Goal: Task Accomplishment & Management: Use online tool/utility

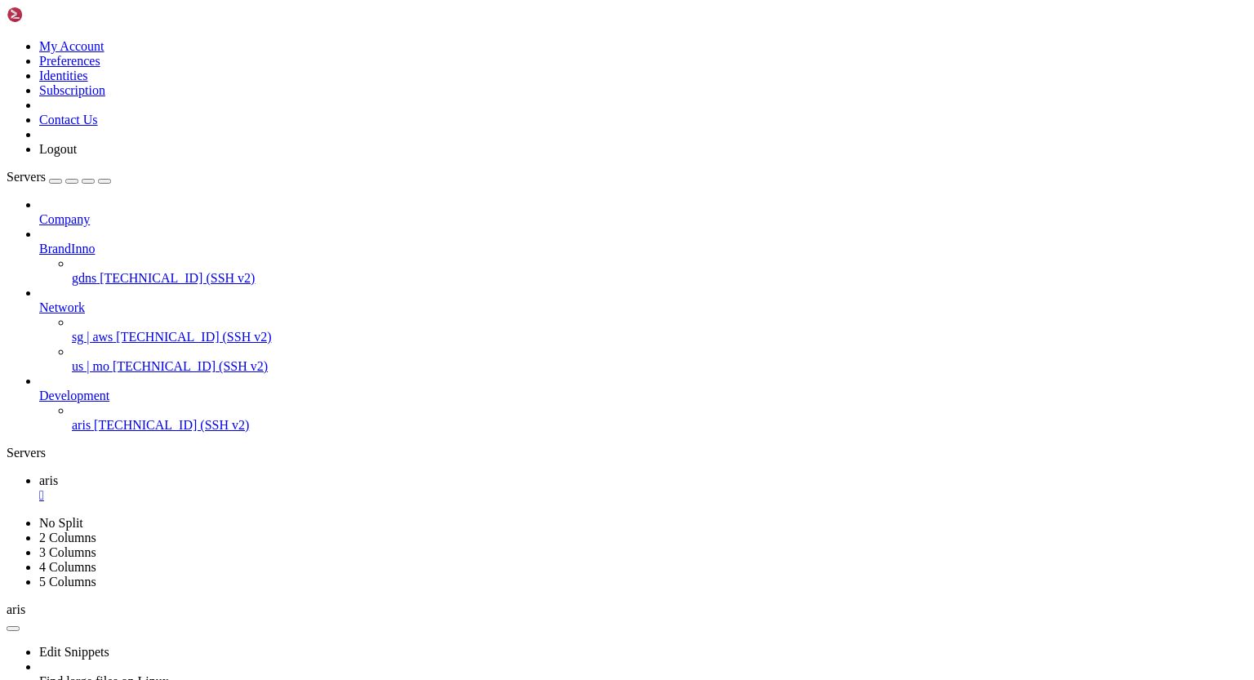
scroll to position [41789, 0]
drag, startPoint x: 527, startPoint y: 999, endPoint x: 16, endPoint y: 877, distance: 526.2
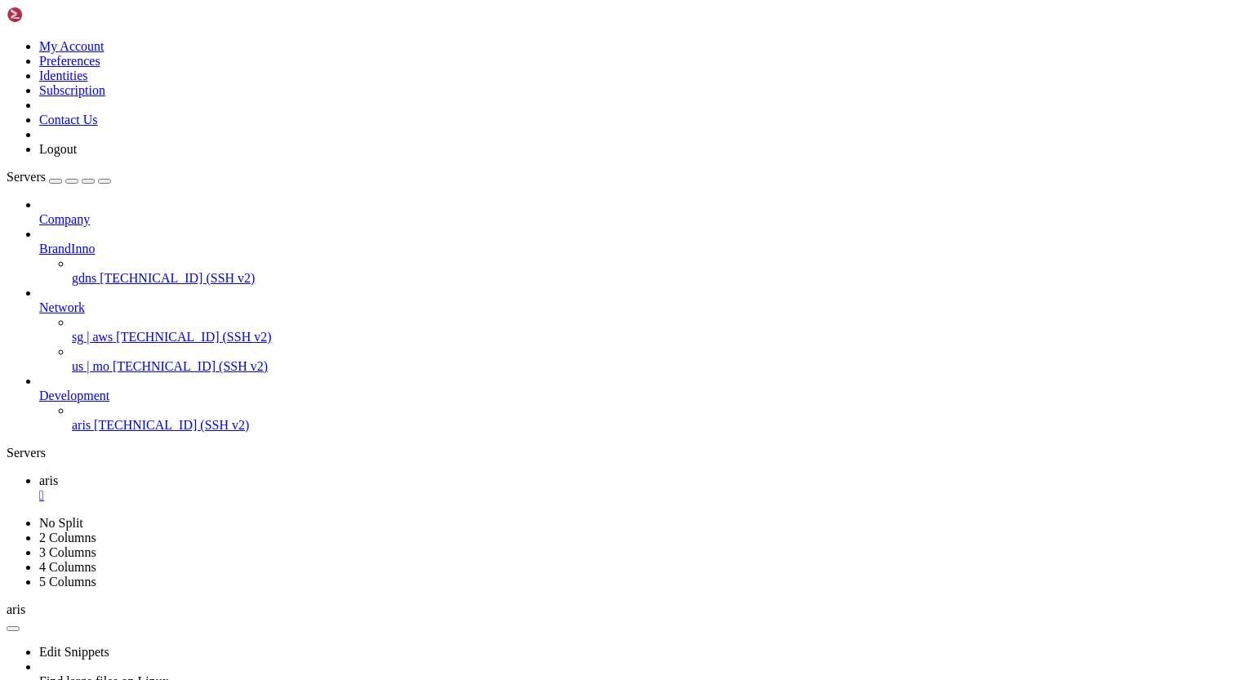
scroll to position [44680, 0]
drag, startPoint x: 126, startPoint y: 1337, endPoint x: 46, endPoint y: 1199, distance: 160.2
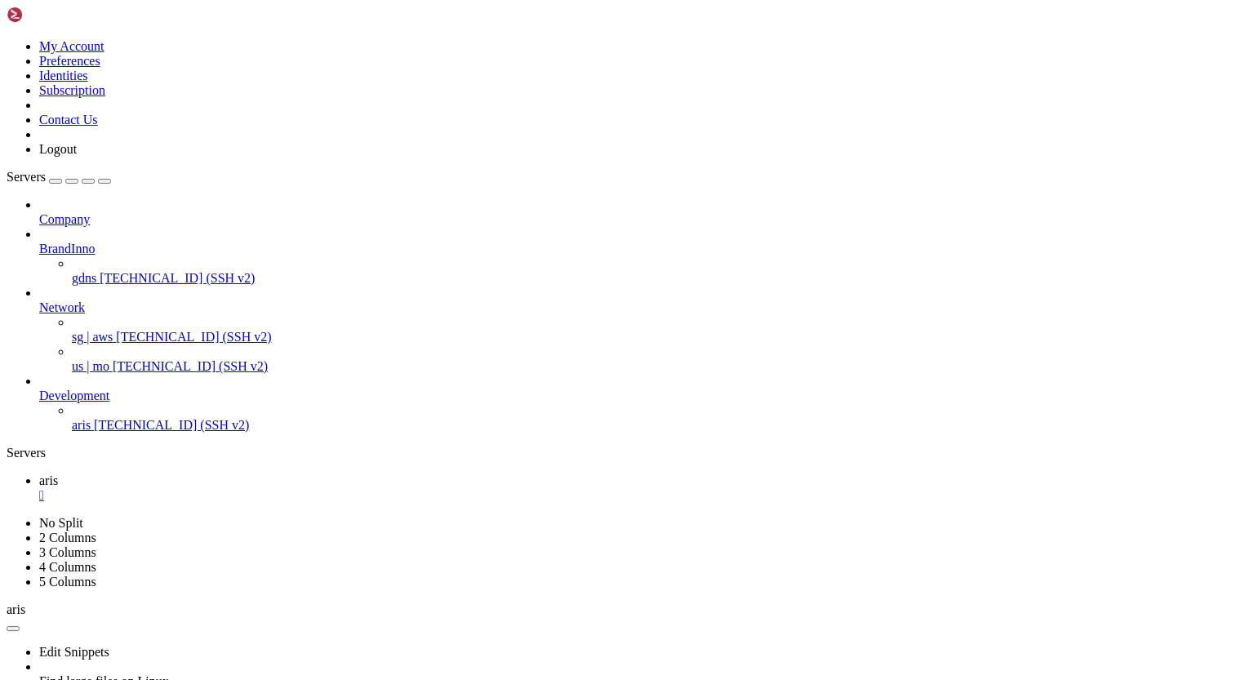
scroll to position [41741, 0]
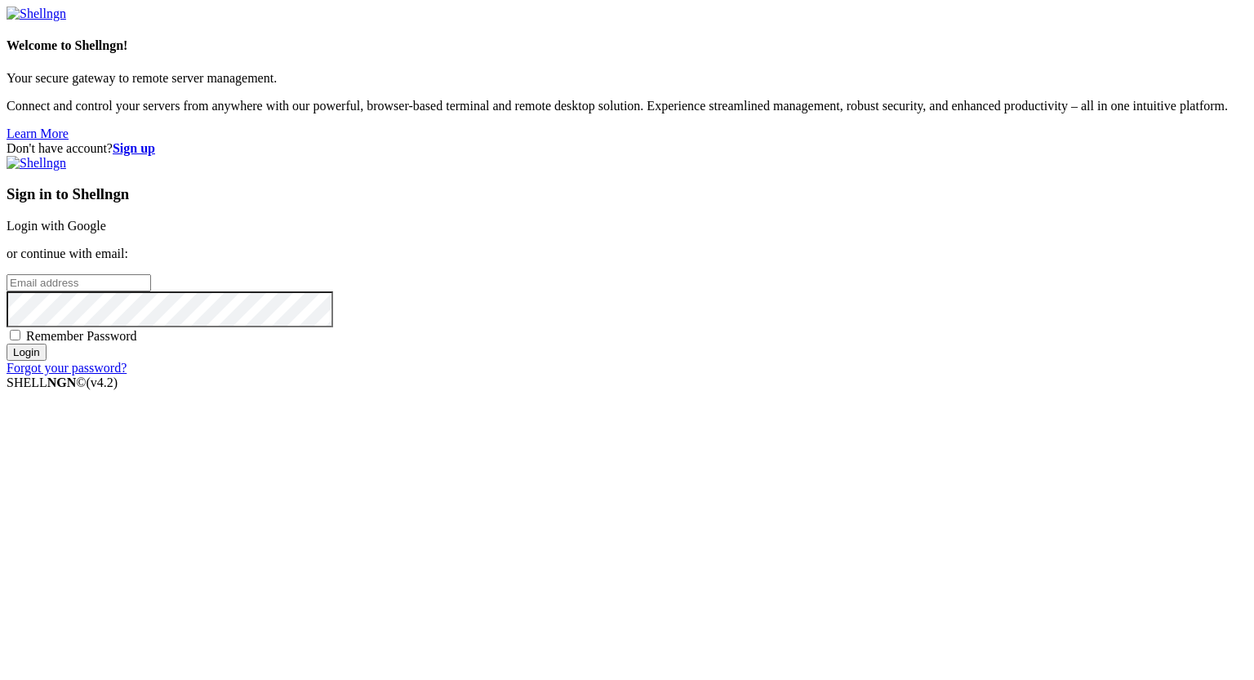
type input "[PERSON_NAME][EMAIL_ADDRESS][DOMAIN_NAME]"
click at [47, 361] on input "Login" at bounding box center [27, 352] width 40 height 17
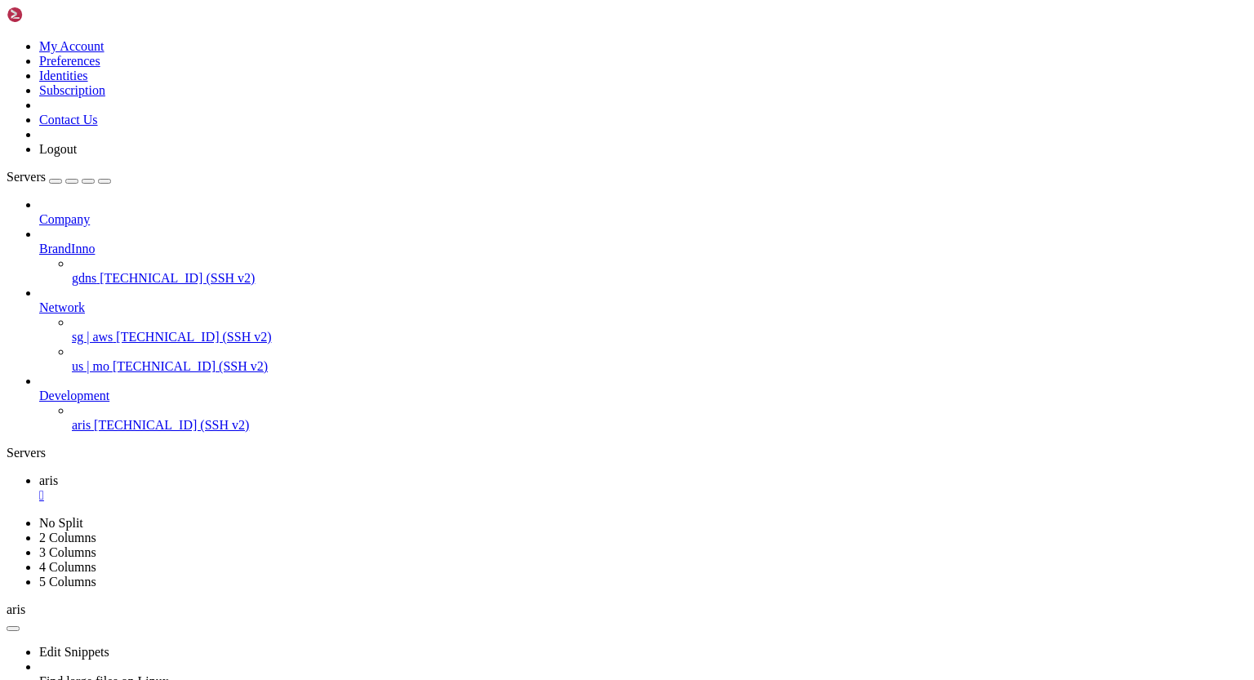
scroll to position [55451, 0]
drag, startPoint x: 207, startPoint y: 1302, endPoint x: 80, endPoint y: 1195, distance: 166.9
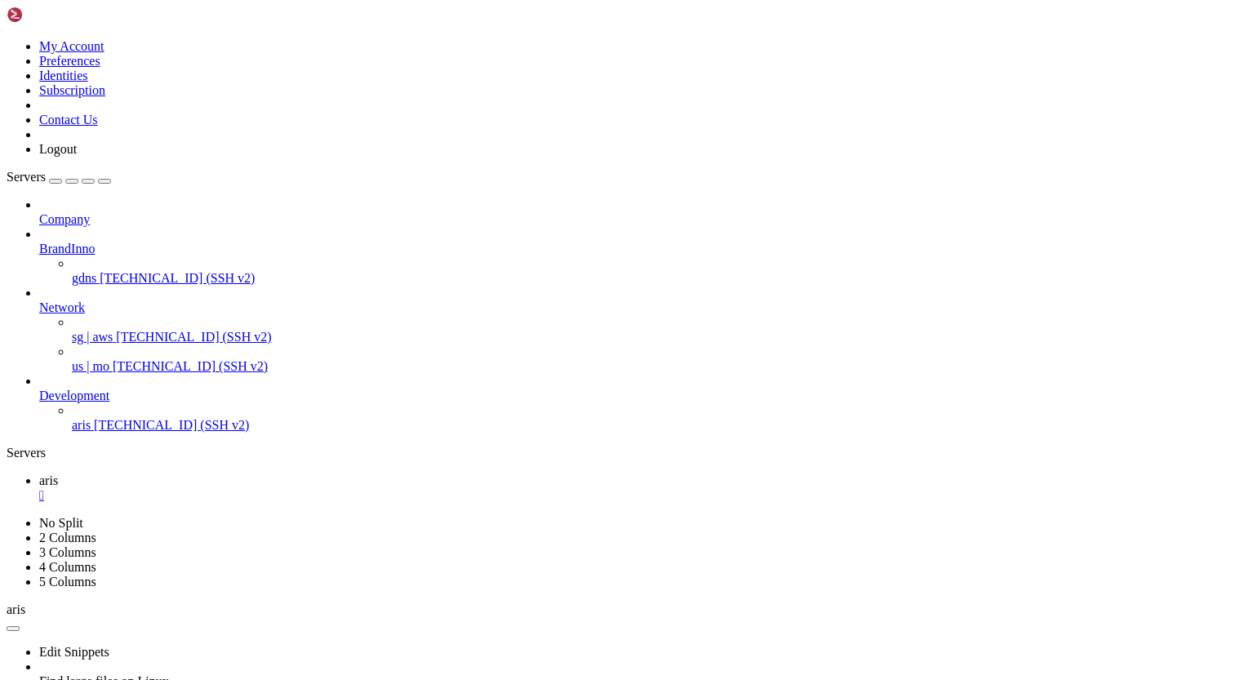
drag, startPoint x: 113, startPoint y: 1333, endPoint x: 16, endPoint y: 1214, distance: 153.3
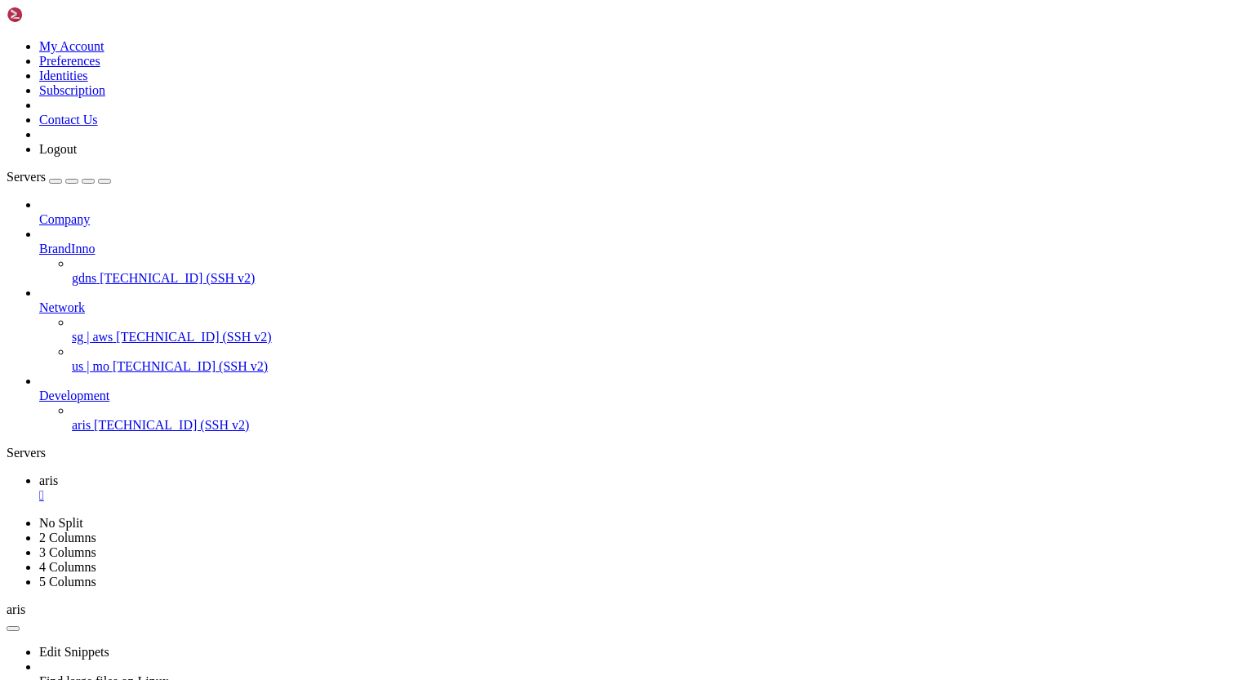
drag, startPoint x: 111, startPoint y: 1083, endPoint x: 436, endPoint y: 1087, distance: 325.0
drag, startPoint x: 15, startPoint y: 1081, endPoint x: 105, endPoint y: 1102, distance: 92.3
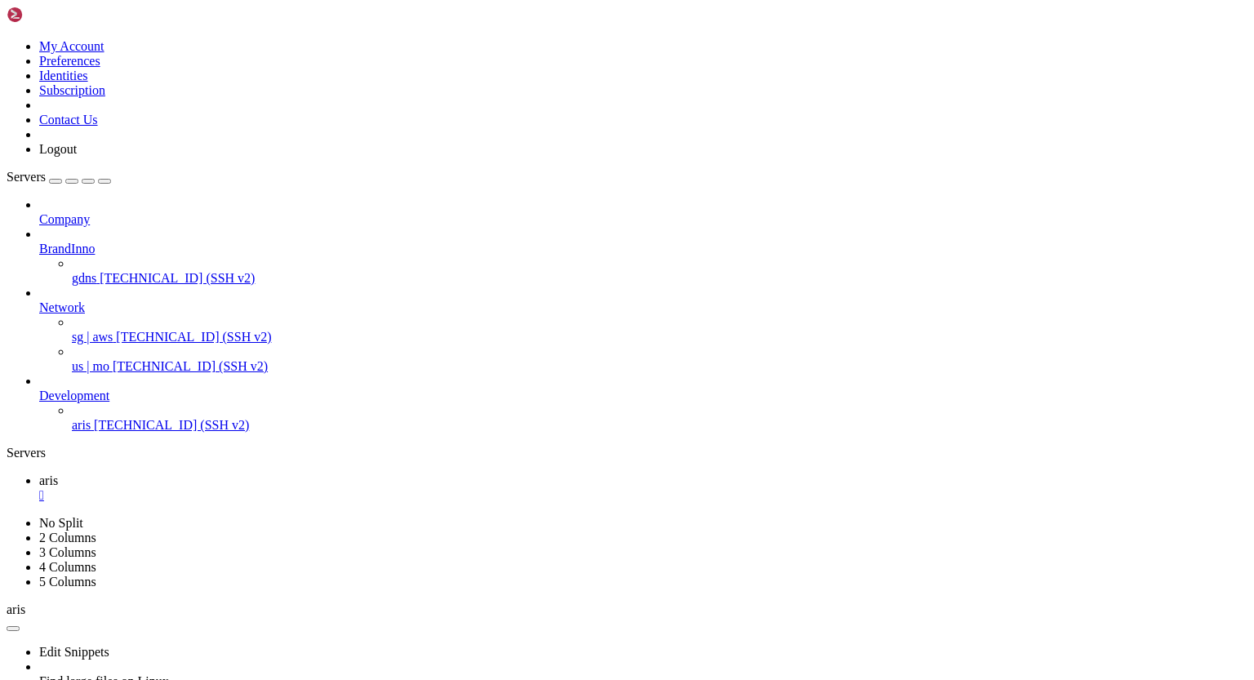
scroll to position [55451, 0]
